Goal: Task Accomplishment & Management: Manage account settings

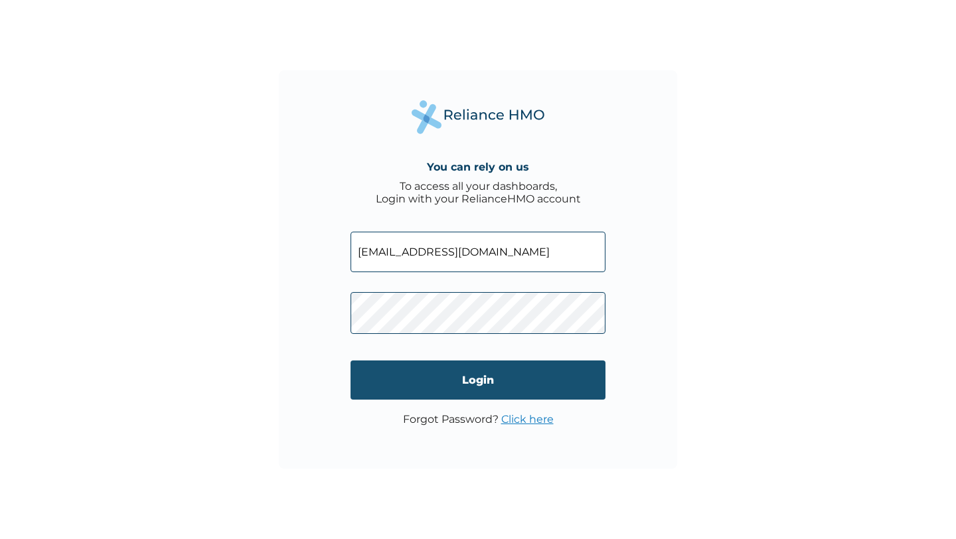
click at [408, 379] on input "Login" at bounding box center [478, 380] width 255 height 39
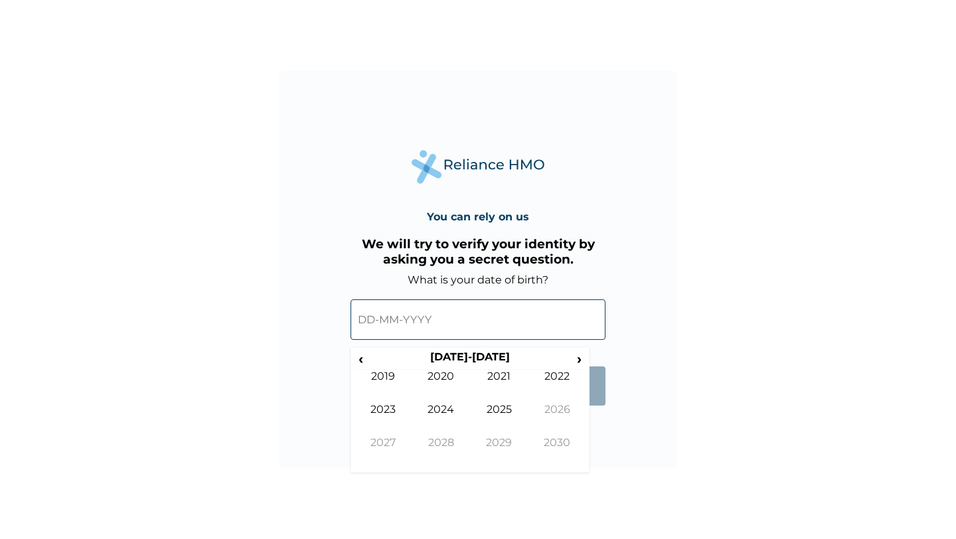
click at [403, 316] on input "text" at bounding box center [478, 320] width 255 height 41
click at [363, 364] on span "‹" at bounding box center [361, 359] width 14 height 17
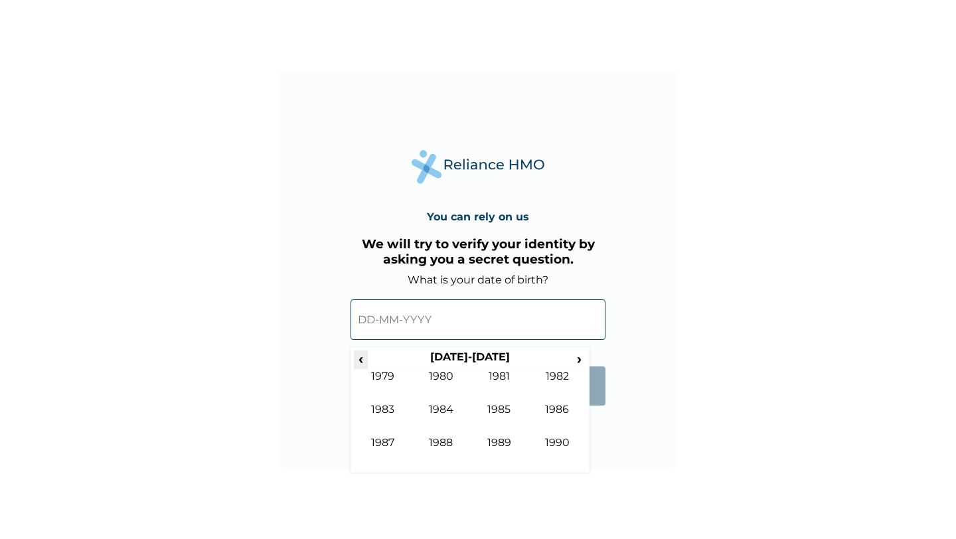
click at [363, 364] on span "‹" at bounding box center [361, 359] width 14 height 17
click at [575, 358] on span "›" at bounding box center [580, 359] width 15 height 17
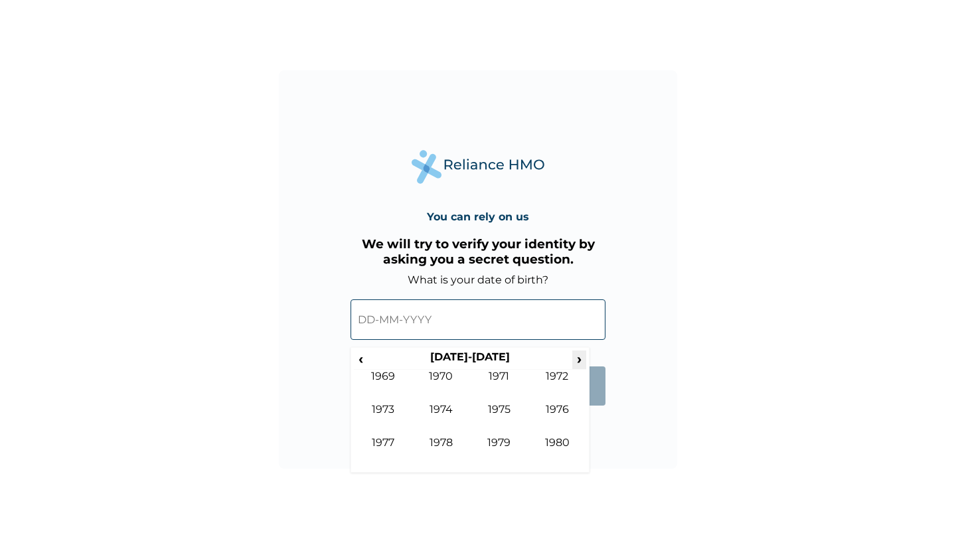
click at [575, 358] on span "›" at bounding box center [580, 359] width 15 height 17
click at [574, 358] on span "›" at bounding box center [580, 359] width 15 height 17
click at [391, 408] on td "1993" at bounding box center [383, 419] width 58 height 33
click at [394, 381] on td "Jan" at bounding box center [383, 386] width 58 height 33
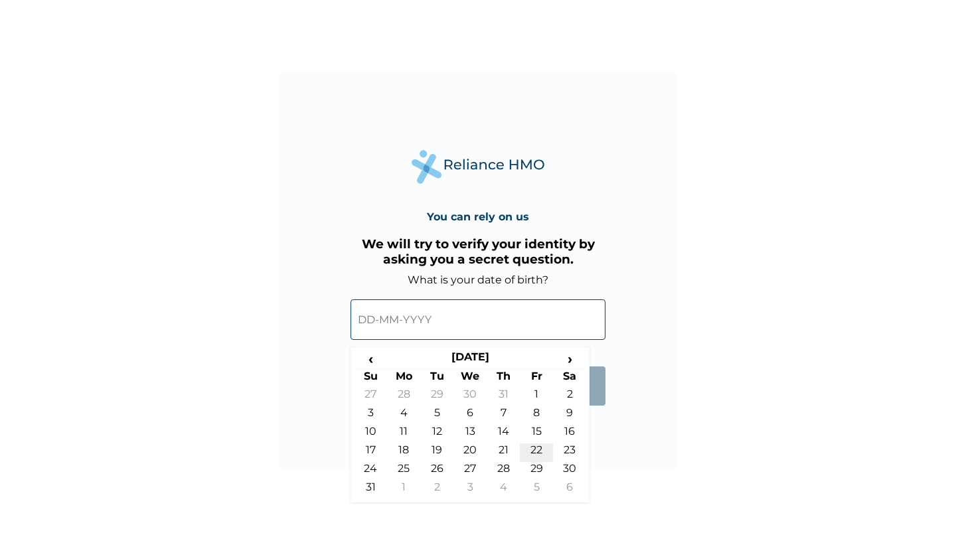
click at [539, 452] on td "22" at bounding box center [536, 453] width 33 height 19
type input "22-01-1993"
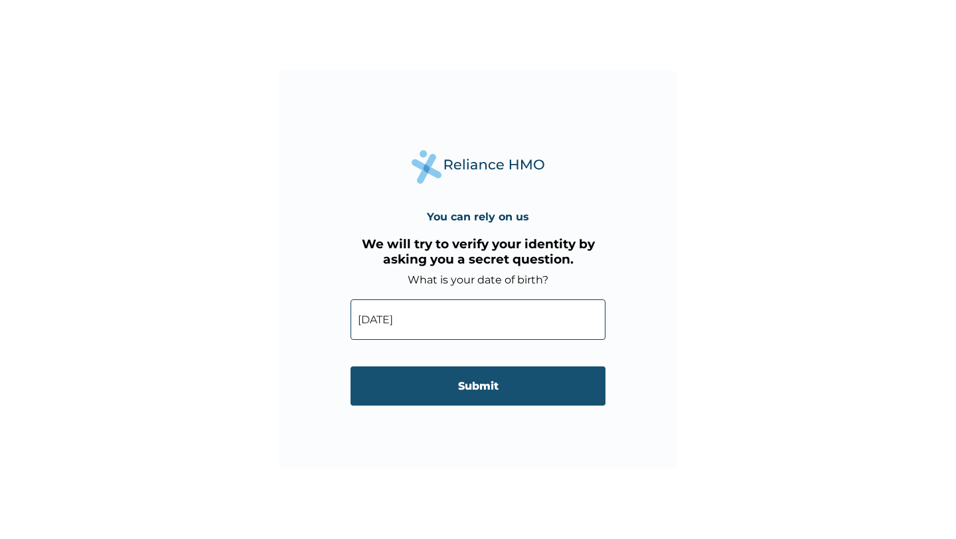
click at [511, 394] on input "Submit" at bounding box center [478, 386] width 255 height 39
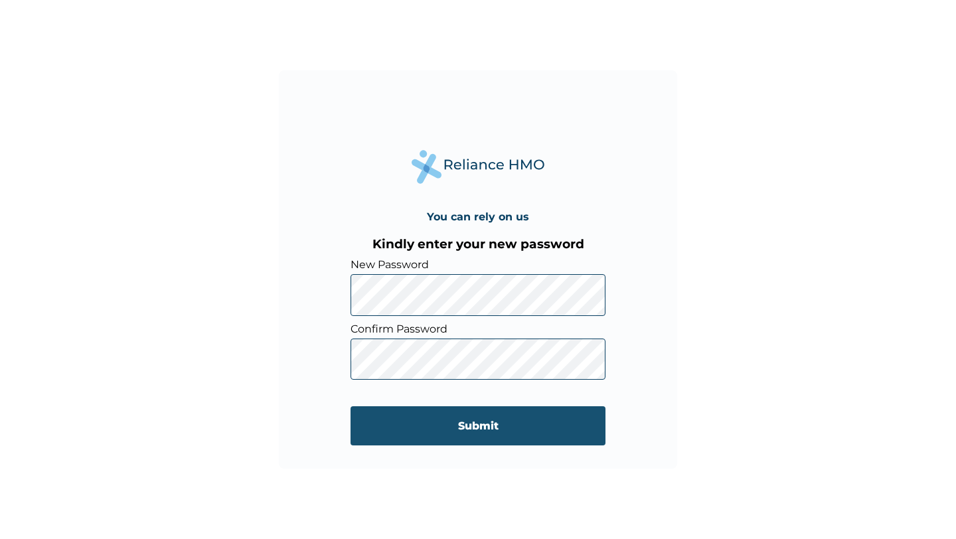
click at [430, 433] on input "Submit" at bounding box center [478, 425] width 255 height 39
